Goal: Register for event/course

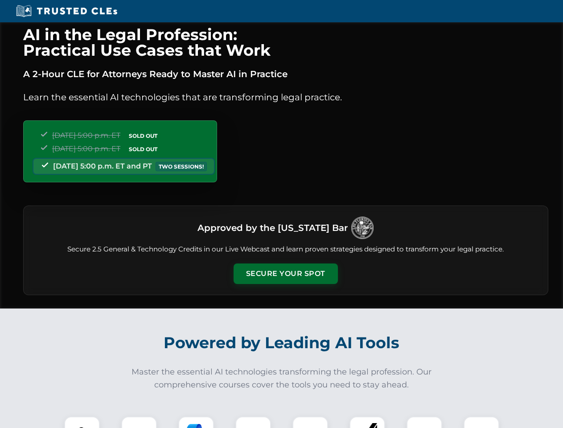
click at [285, 274] on button "Secure Your Spot" at bounding box center [286, 274] width 104 height 21
click at [82, 422] on img at bounding box center [82, 434] width 26 height 26
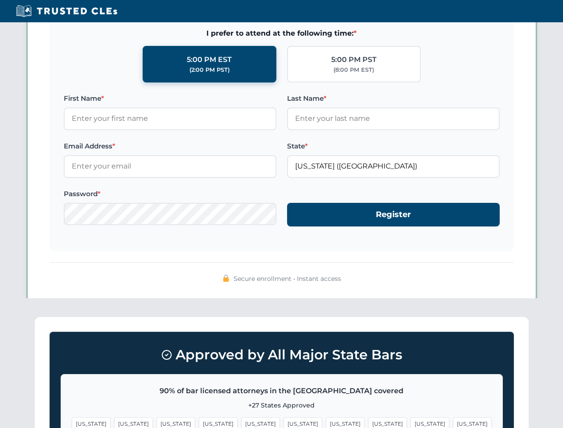
click at [326, 422] on span "[US_STATE]" at bounding box center [345, 423] width 39 height 13
click at [411, 422] on span "[US_STATE]" at bounding box center [430, 423] width 39 height 13
